Goal: Task Accomplishment & Management: Manage account settings

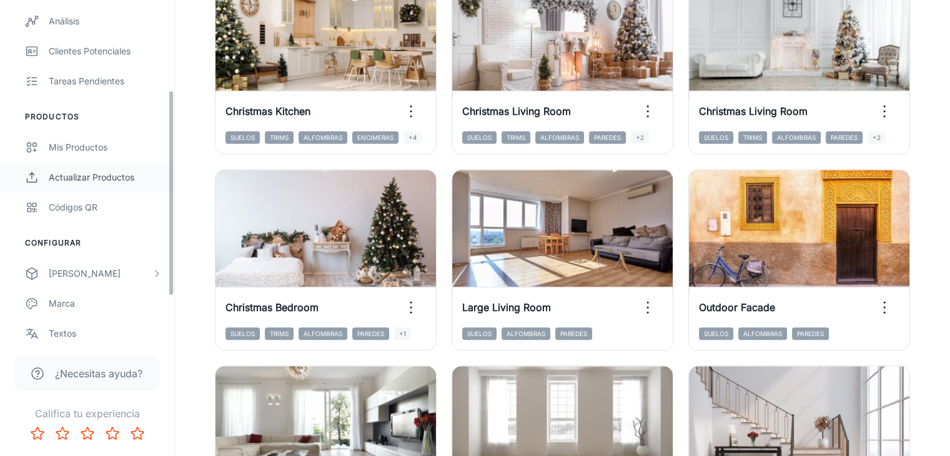
scroll to position [150, 0]
click at [94, 148] on div "Mis productos" at bounding box center [105, 146] width 113 height 14
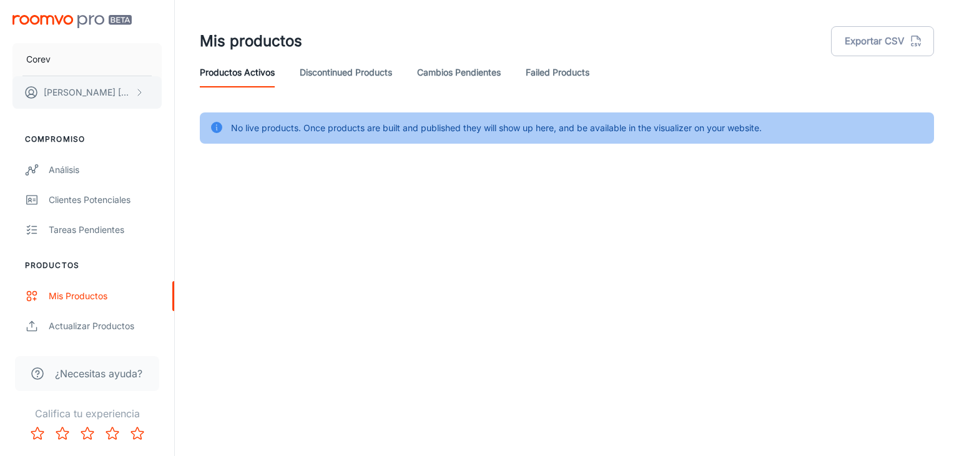
click at [80, 96] on p "[PERSON_NAME]" at bounding box center [88, 93] width 88 height 14
click at [335, 77] on div at bounding box center [479, 228] width 959 height 456
click at [360, 71] on link "Discontinued Products" at bounding box center [346, 72] width 92 height 30
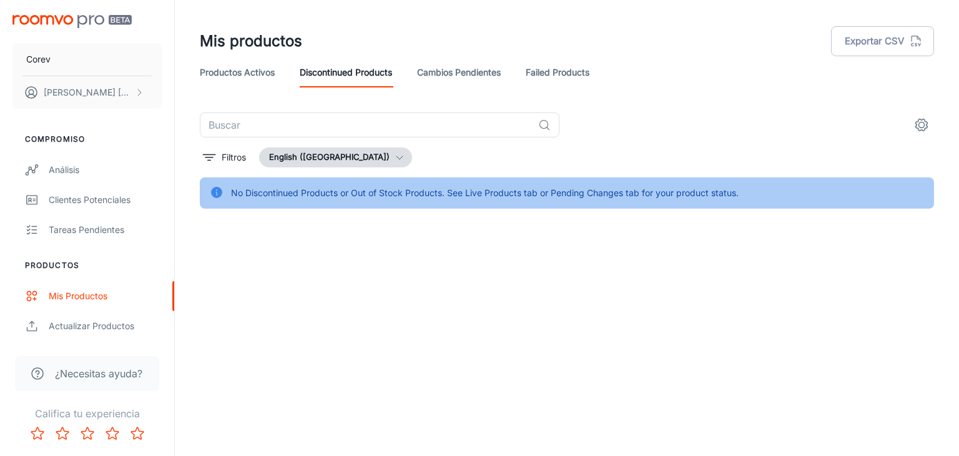
click at [451, 56] on div "Mis productos Exportar CSV" at bounding box center [567, 41] width 735 height 32
click at [465, 86] on link "Cambios pendientes" at bounding box center [459, 72] width 84 height 30
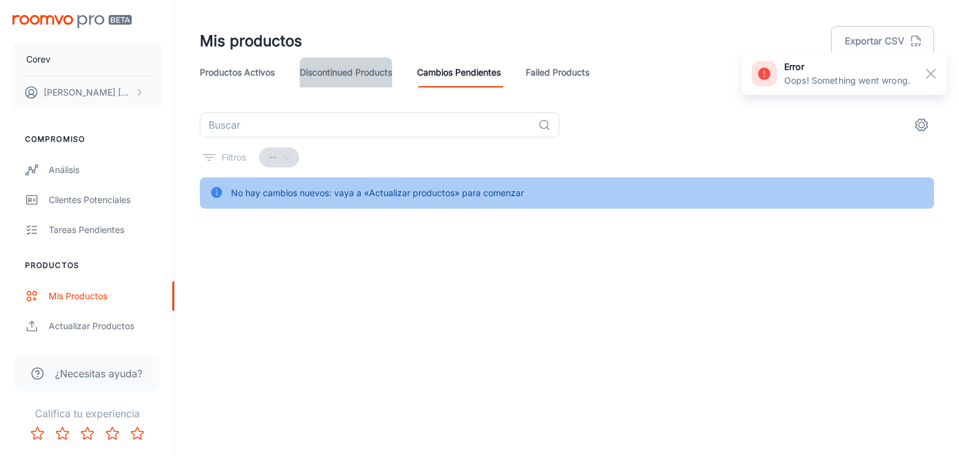
click at [358, 66] on link "Discontinued Products" at bounding box center [346, 72] width 92 height 30
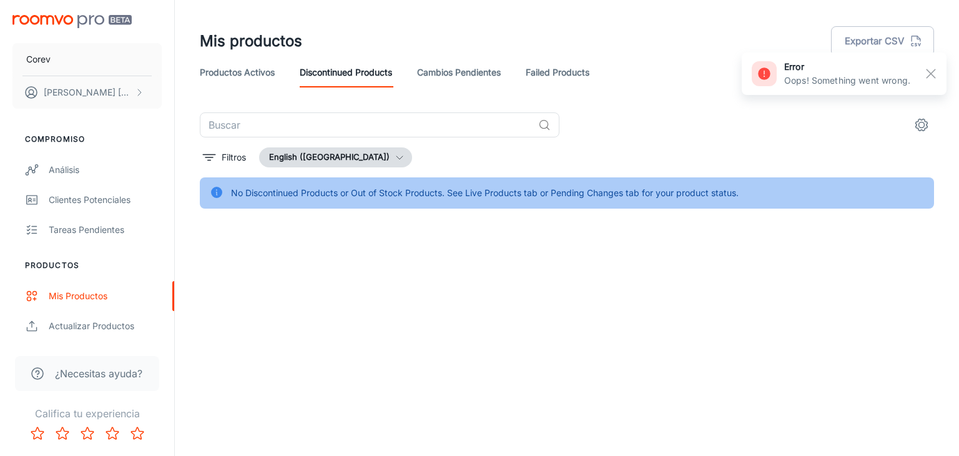
click at [310, 158] on button "English ([GEOGRAPHIC_DATA])" at bounding box center [335, 157] width 153 height 20
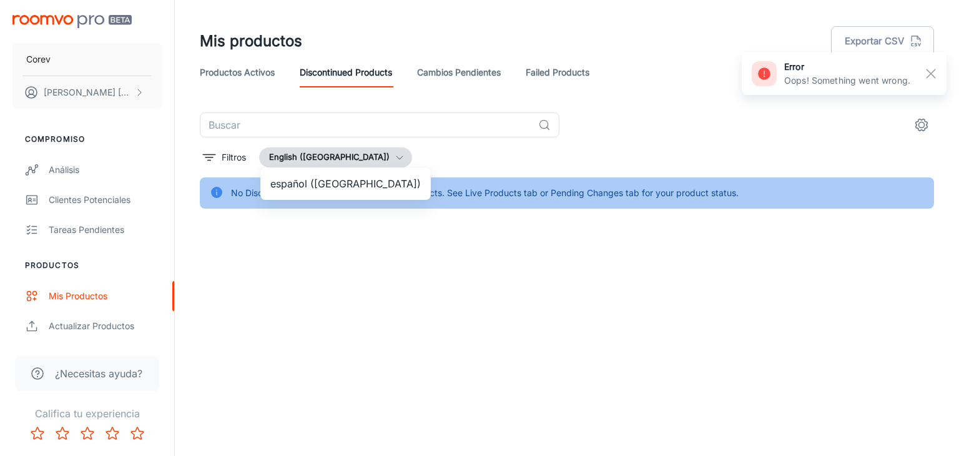
click at [318, 188] on li "español ([GEOGRAPHIC_DATA])" at bounding box center [345, 183] width 171 height 22
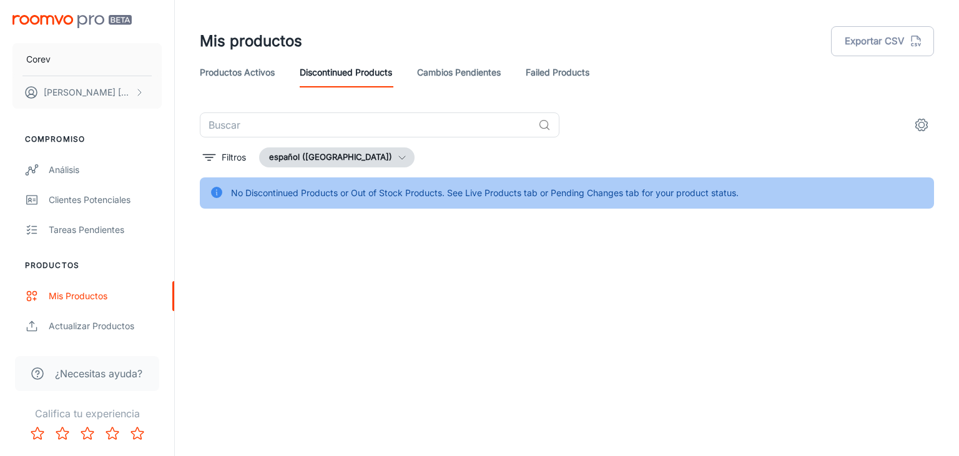
click at [326, 280] on div "Corev [PERSON_NAME] Compromiso Análisis Clientes potenciales Tareas pendientes …" at bounding box center [479, 228] width 959 height 456
click at [468, 74] on link "Cambios pendientes" at bounding box center [459, 72] width 84 height 30
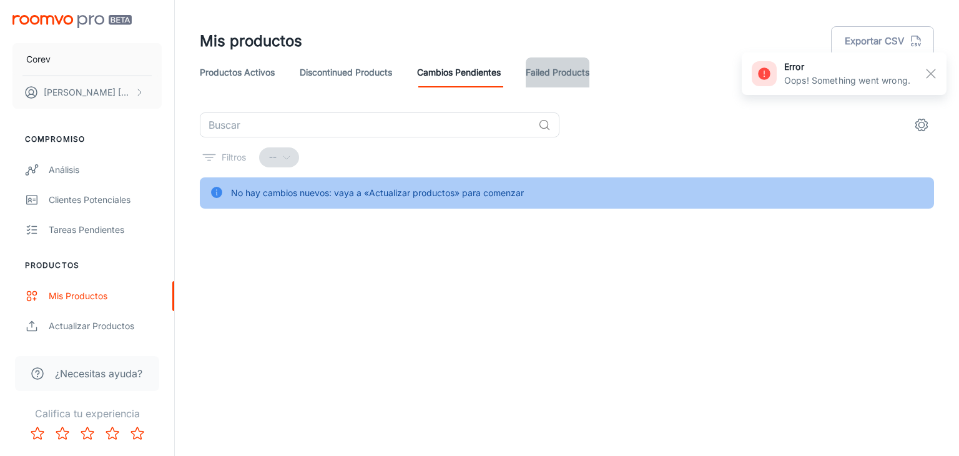
click at [550, 69] on link "Failed Products" at bounding box center [558, 72] width 64 height 30
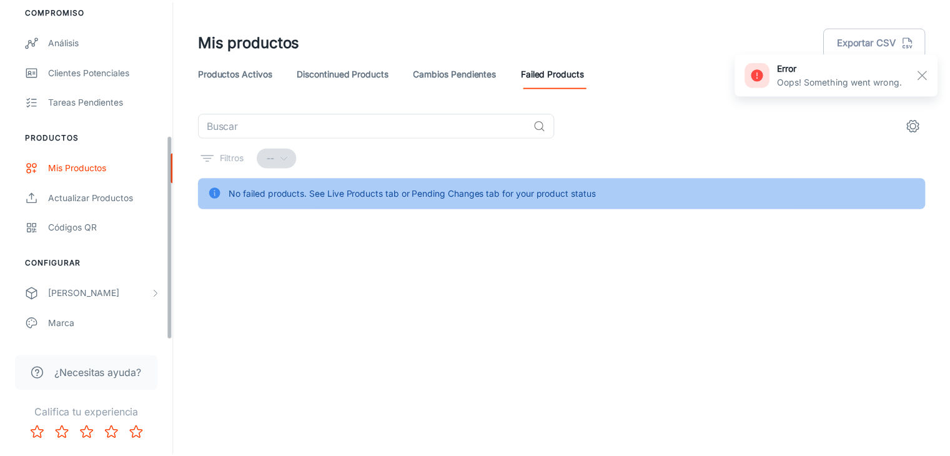
scroll to position [222, 0]
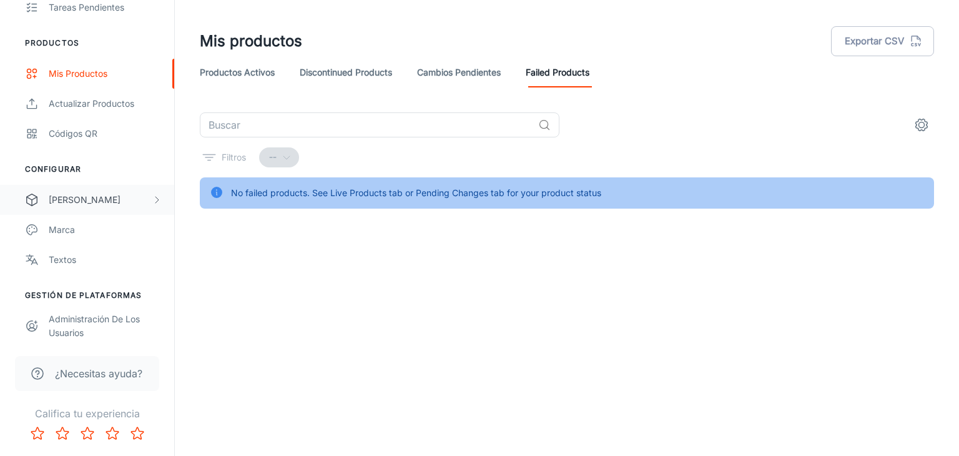
click at [72, 197] on div "[PERSON_NAME]" at bounding box center [100, 200] width 103 height 14
click at [85, 227] on div "My Rooms" at bounding box center [105, 230] width 113 height 14
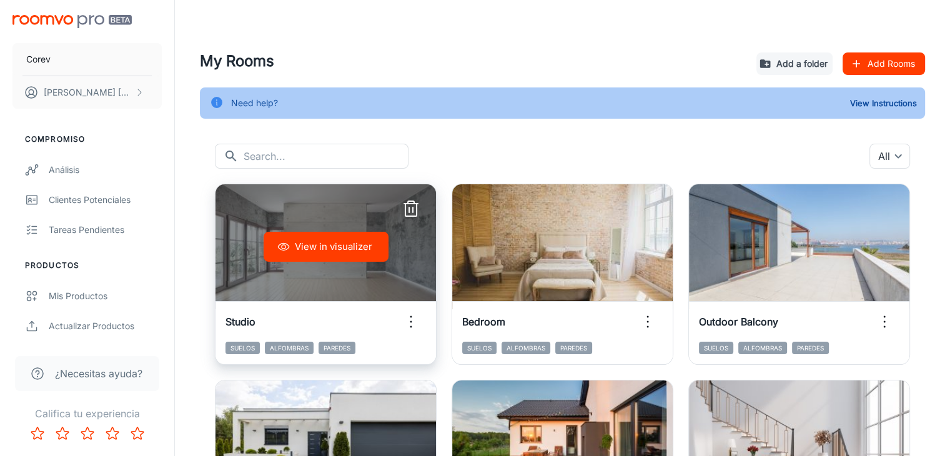
scroll to position [165, 0]
